Goal: Task Accomplishment & Management: Manage account settings

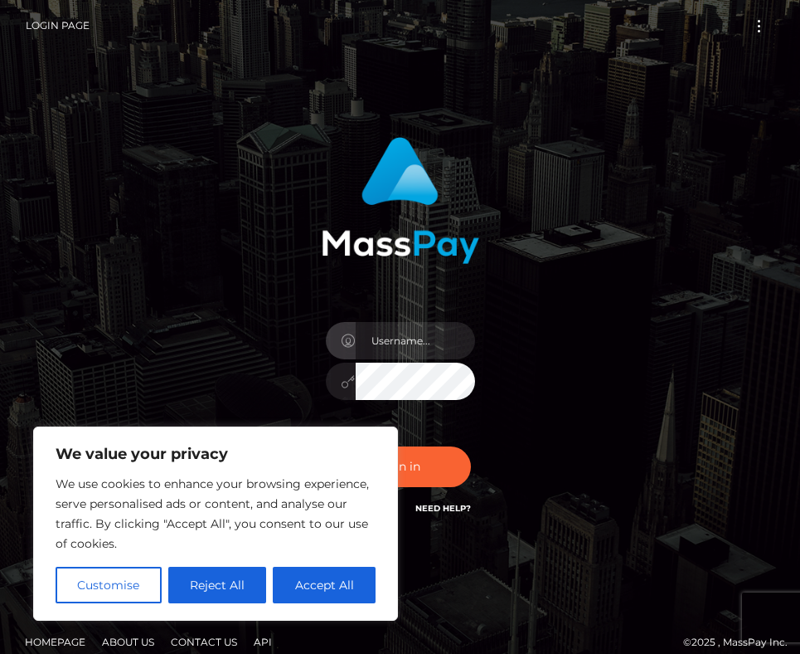
click at [377, 345] on input "text" at bounding box center [415, 340] width 119 height 37
type input "2000-06-02"
click at [352, 585] on button "Accept All" at bounding box center [324, 584] width 103 height 36
checkbox input "true"
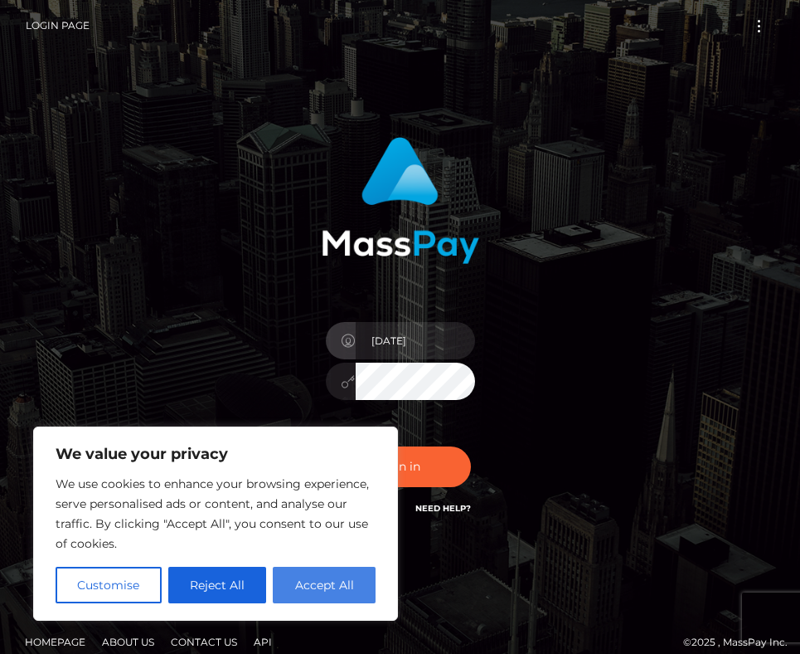
checkbox input "true"
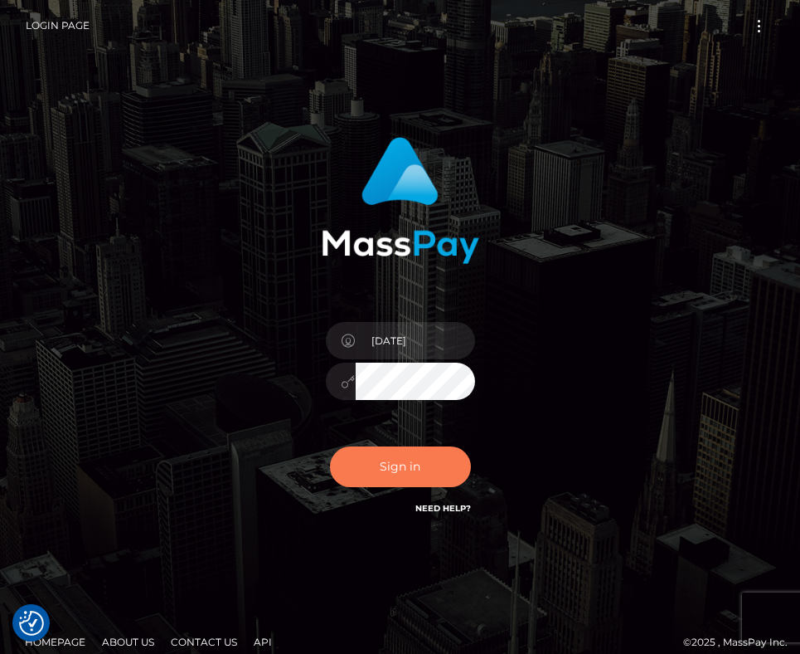
click at [399, 456] on button "Sign in" at bounding box center [400, 466] width 141 height 41
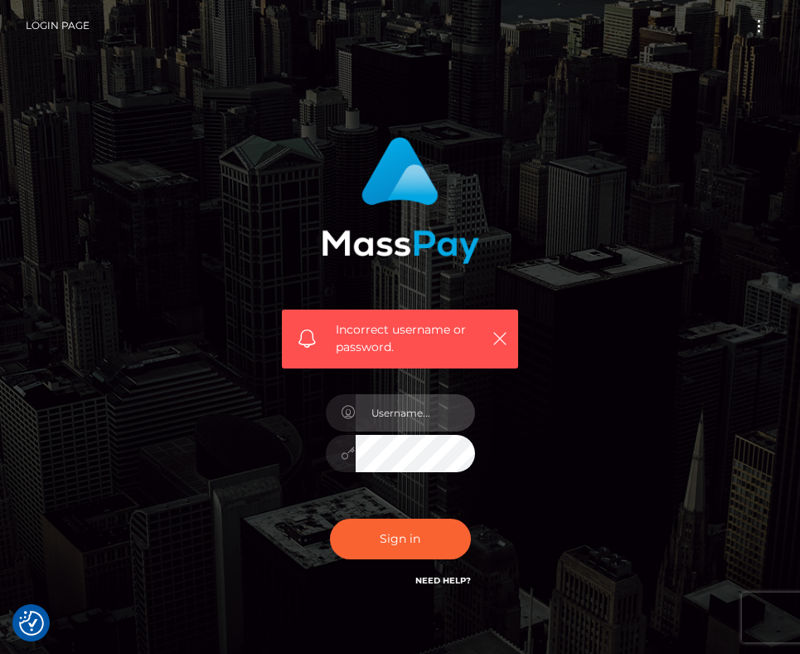
click at [429, 422] on input "text" at bounding box center [415, 412] width 119 height 37
type input "[PERSON_NAME][EMAIL_ADDRESS][DOMAIN_NAME]"
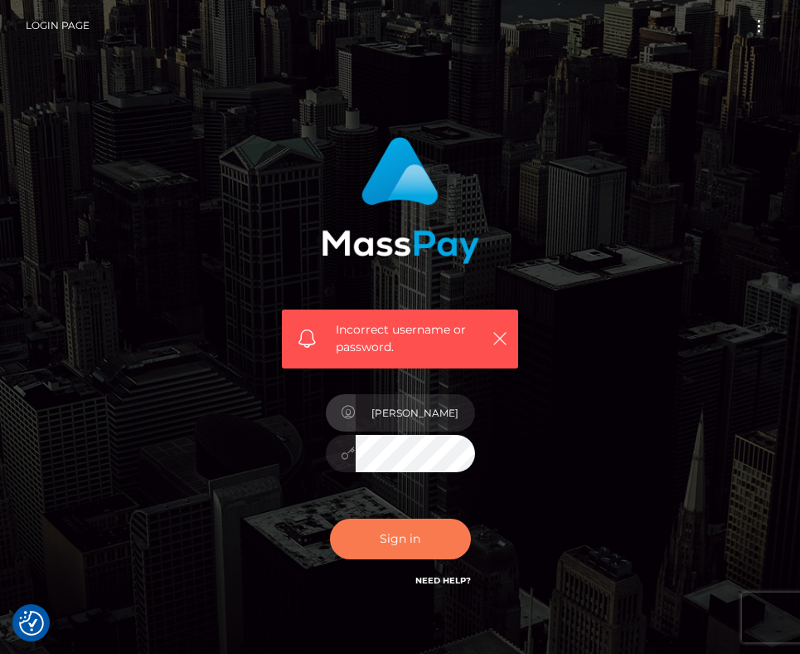
click at [411, 532] on button "Sign in" at bounding box center [400, 538] width 141 height 41
click at [435, 431] on div at bounding box center [400, 444] width 174 height 127
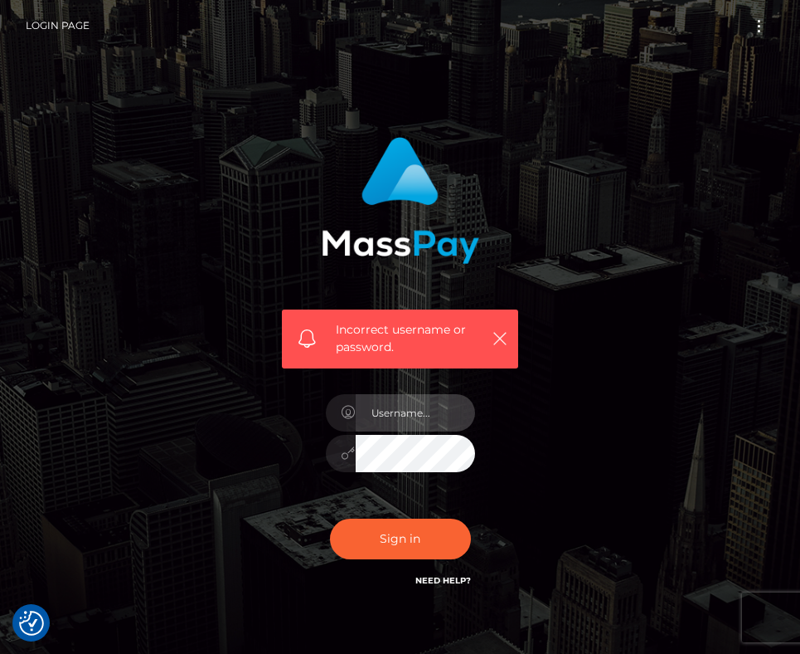
click at [428, 412] on input "text" at bounding box center [415, 412] width 119 height 37
type input "elsa.foot00@gmail.com"
click at [348, 453] on icon at bounding box center [349, 452] width 14 height 13
click at [495, 342] on icon "button" at bounding box center [500, 338] width 17 height 17
click at [496, 335] on icon "button" at bounding box center [500, 338] width 17 height 17
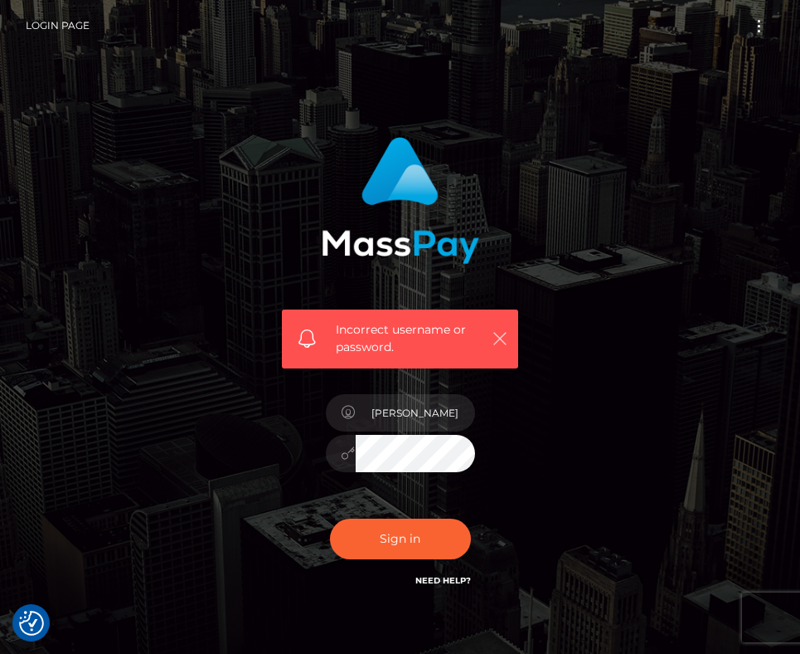
click at [501, 331] on icon "button" at bounding box center [500, 338] width 17 height 17
click at [537, 341] on div "Incorrect username or password. elsa.foot00@gmail.com" at bounding box center [400, 371] width 286 height 494
click at [440, 532] on button "Sign in" at bounding box center [400, 538] width 141 height 41
click at [420, 415] on input "text" at bounding box center [415, 412] width 119 height 37
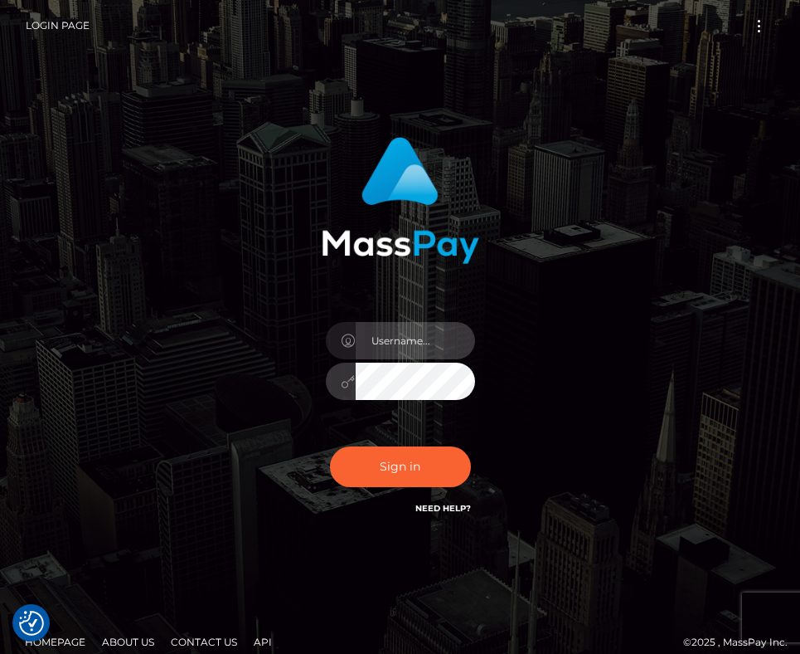
type input "[PERSON_NAME][EMAIL_ADDRESS][DOMAIN_NAME]"
click at [444, 500] on h6 "Need Help?" at bounding box center [443, 507] width 56 height 14
click at [445, 508] on link "Need Help?" at bounding box center [443, 508] width 56 height 11
